Goal: Transaction & Acquisition: Purchase product/service

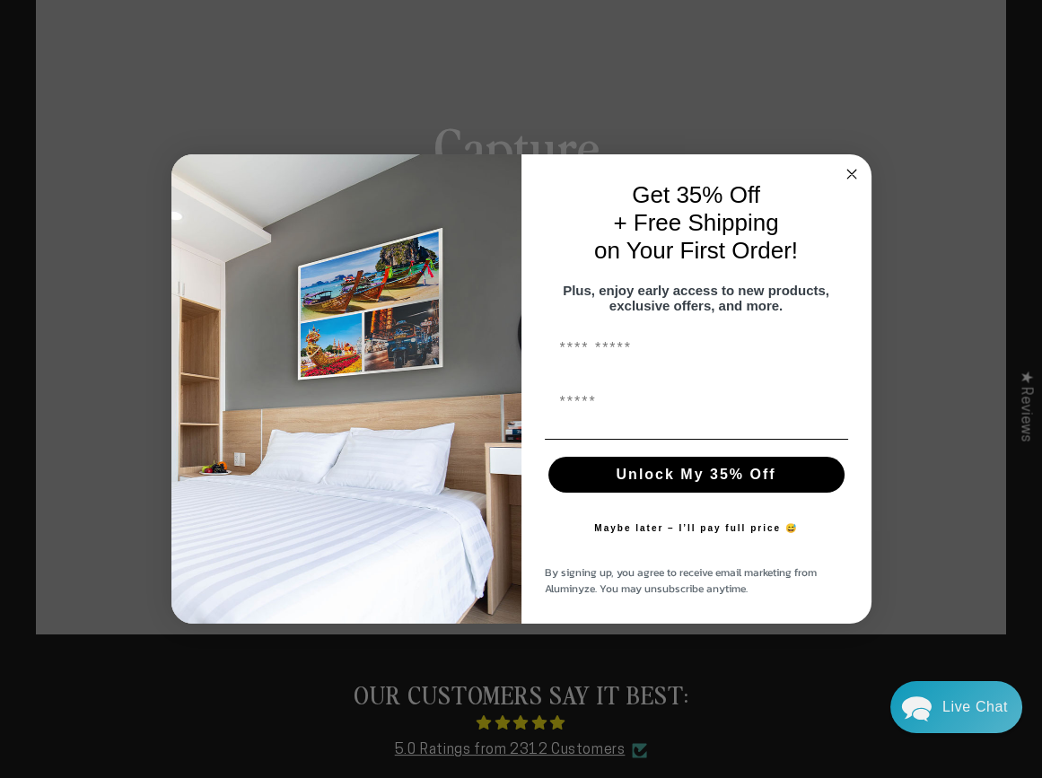
scroll to position [180, 0]
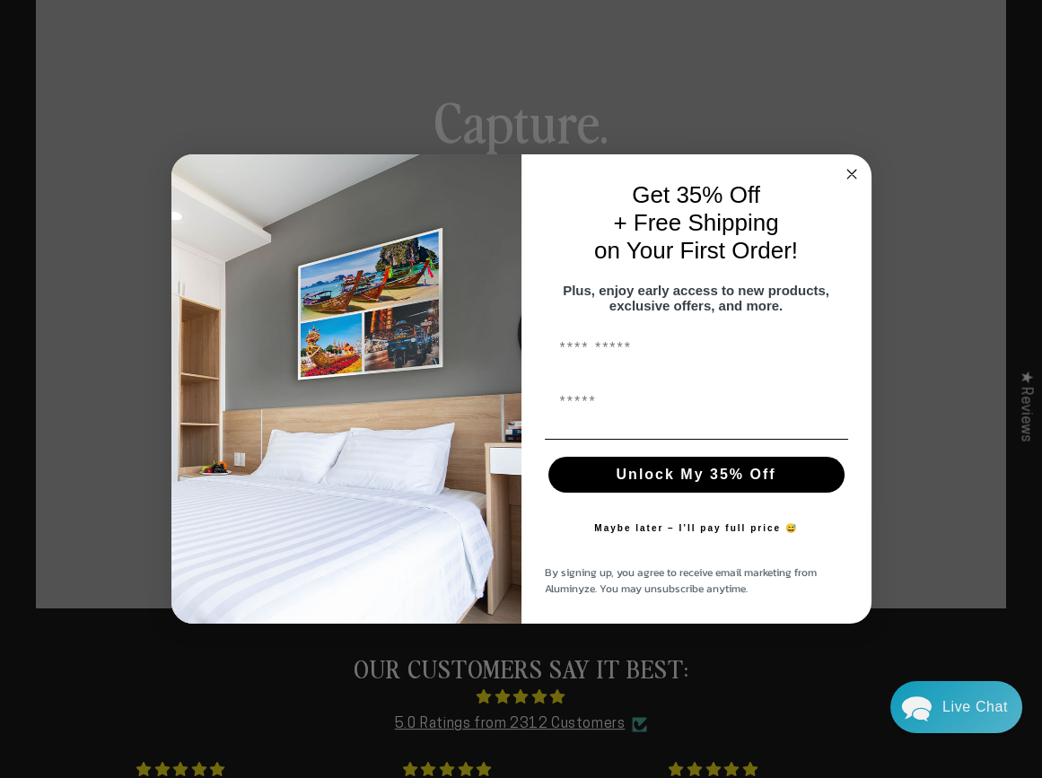
click at [849, 165] on circle "Close dialog" at bounding box center [851, 173] width 21 height 21
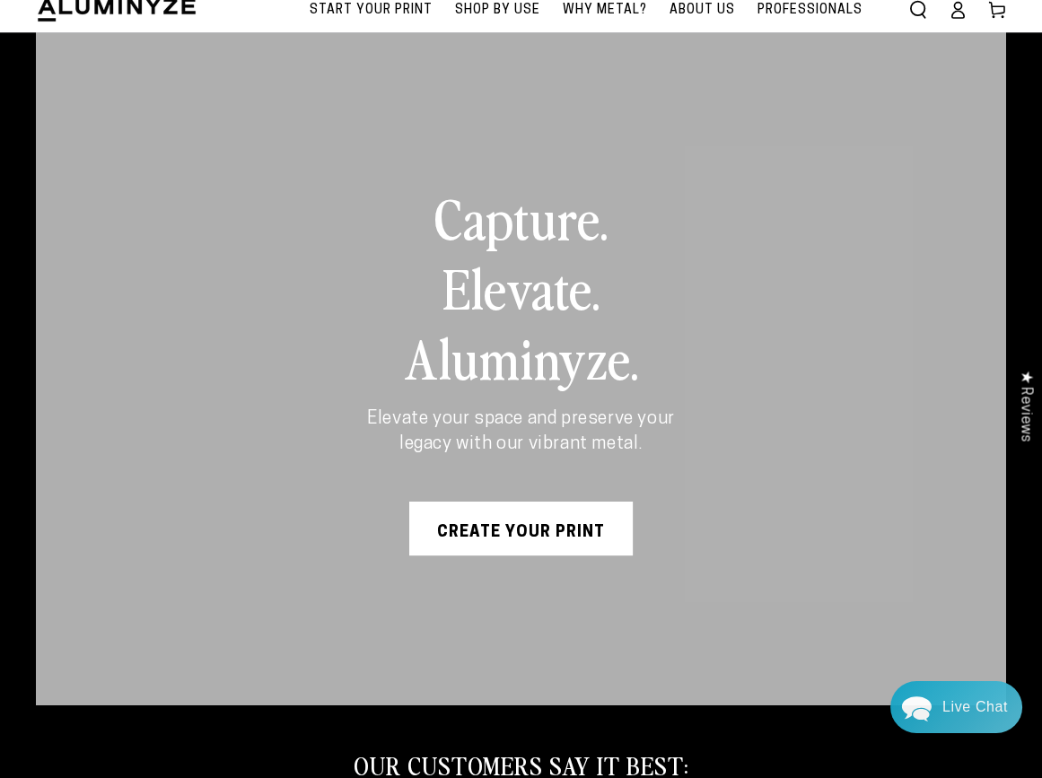
scroll to position [0, 0]
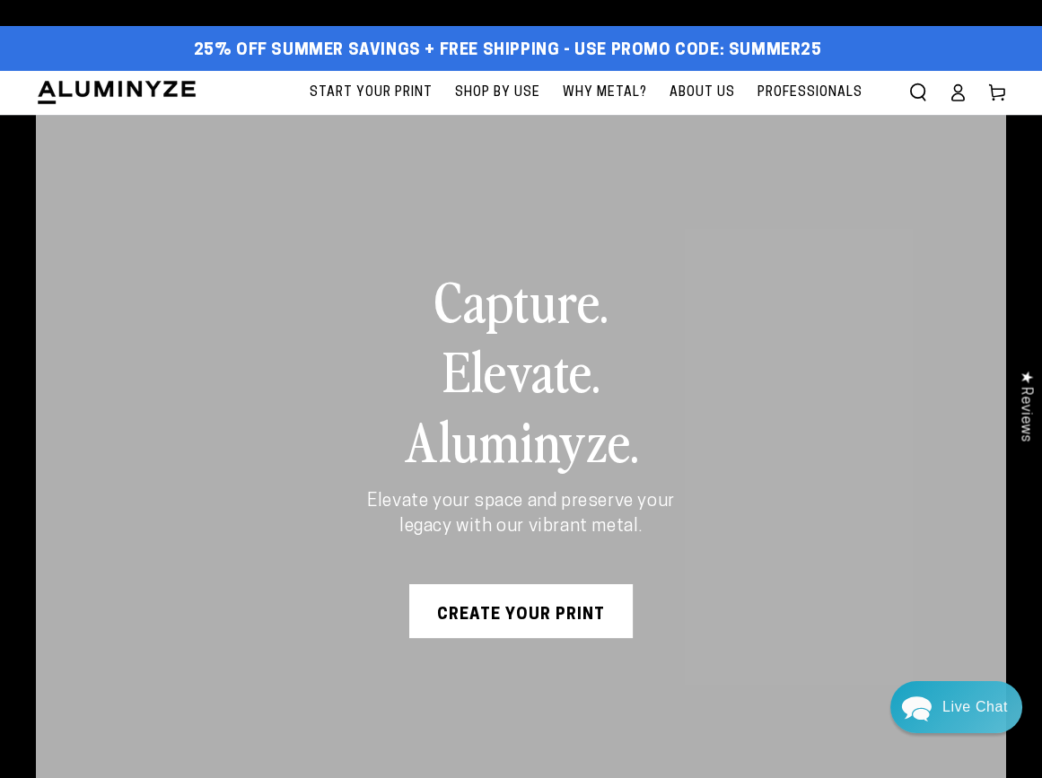
click at [964, 97] on icon at bounding box center [958, 92] width 18 height 18
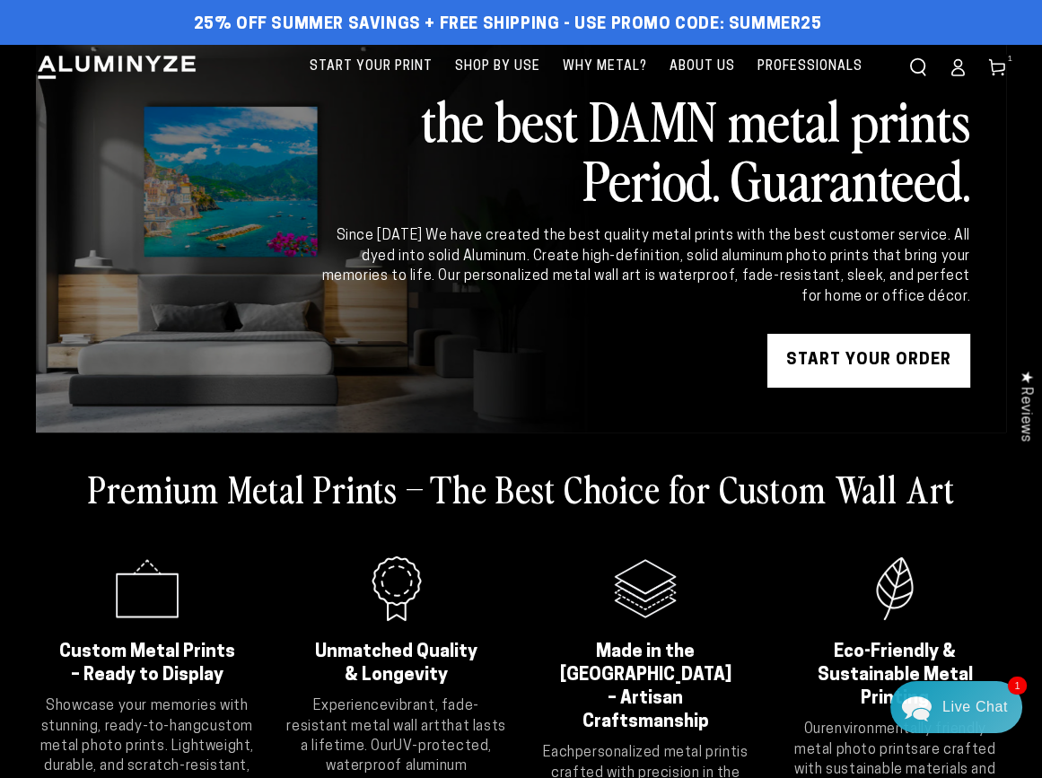
click at [1002, 69] on icon at bounding box center [997, 67] width 18 height 18
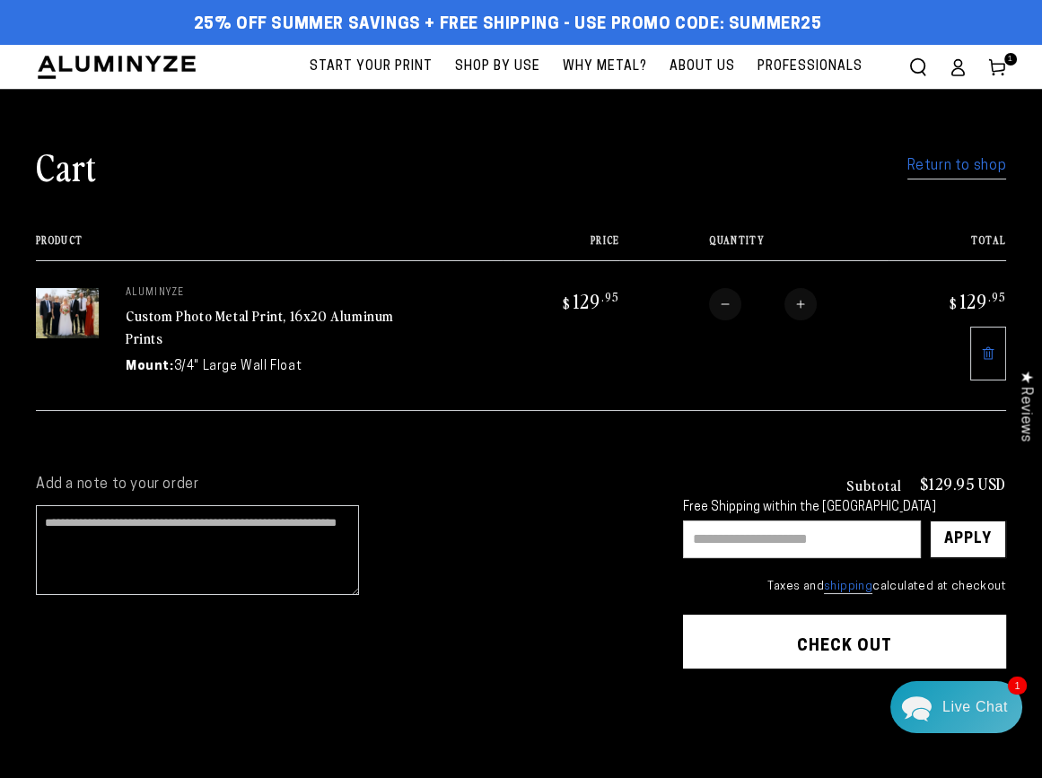
click at [746, 530] on input "text" at bounding box center [802, 540] width 238 height 38
type input "********"
click at [977, 530] on div "Apply" at bounding box center [968, 539] width 48 height 36
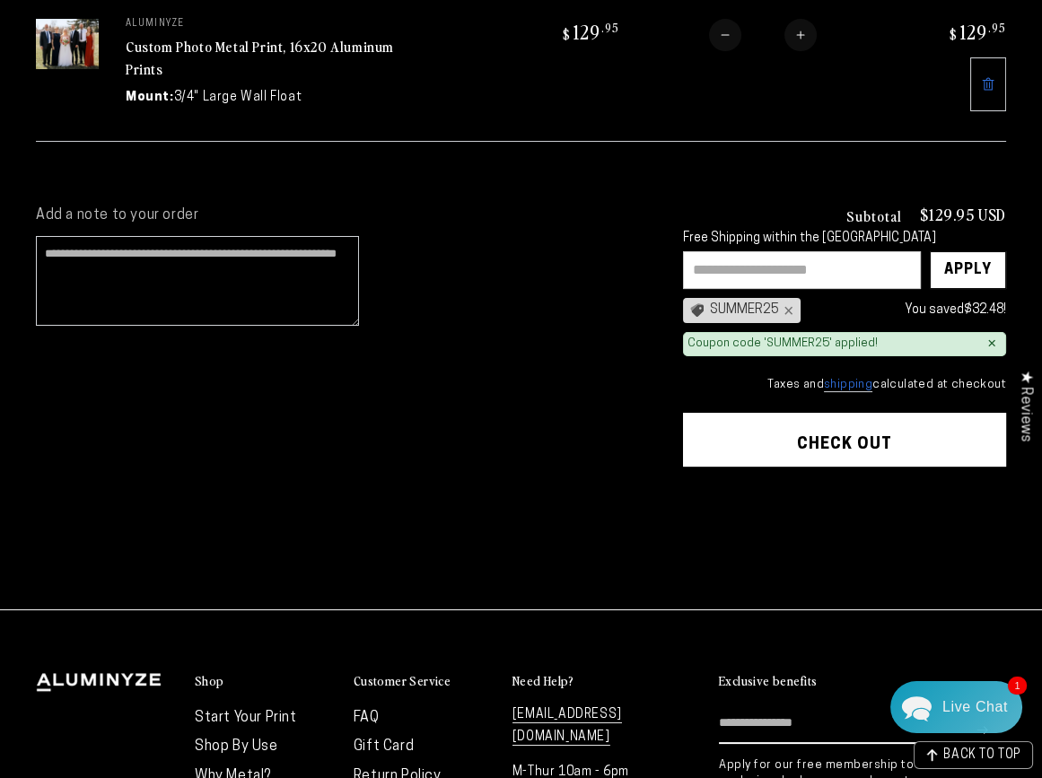
scroll to position [180, 0]
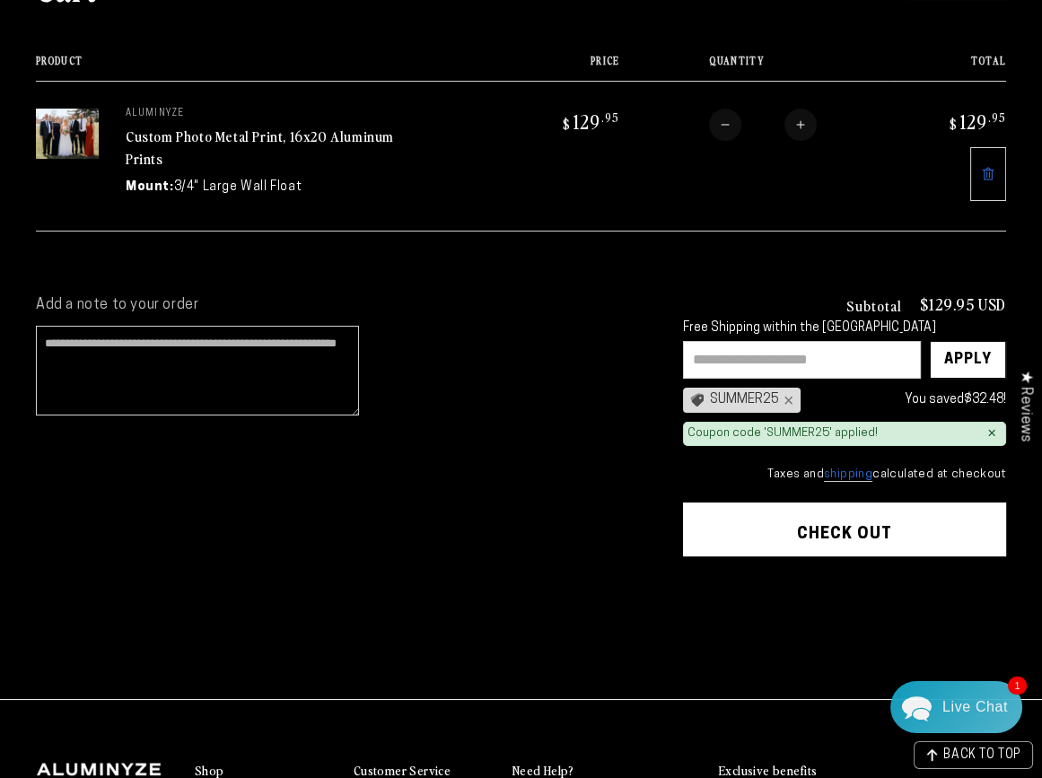
click at [840, 529] on button "Check out" at bounding box center [844, 530] width 323 height 54
